Goal: Book appointment/travel/reservation

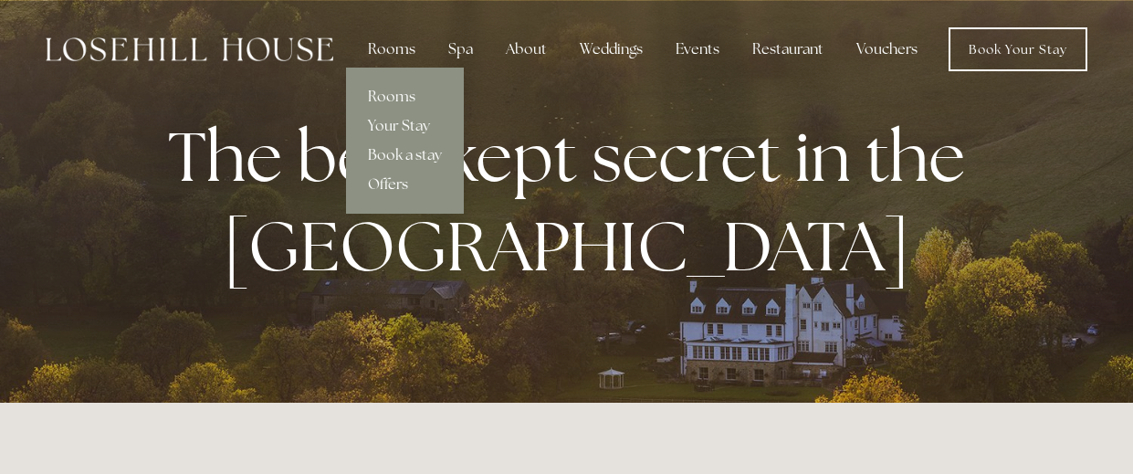
click at [408, 48] on div "Rooms" at bounding box center [391, 49] width 77 height 37
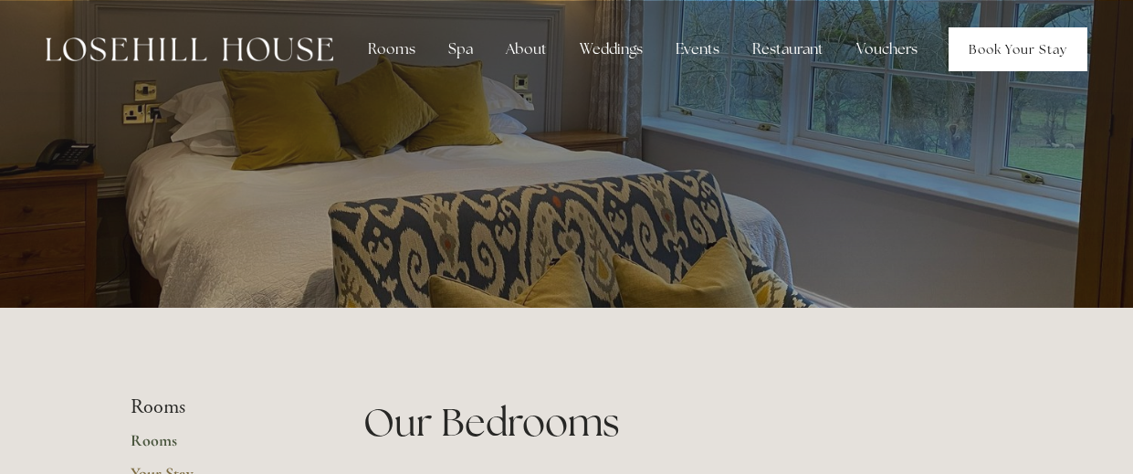
click at [982, 55] on link "Book Your Stay" at bounding box center [1018, 49] width 139 height 44
